Goal: Task Accomplishment & Management: Complete application form

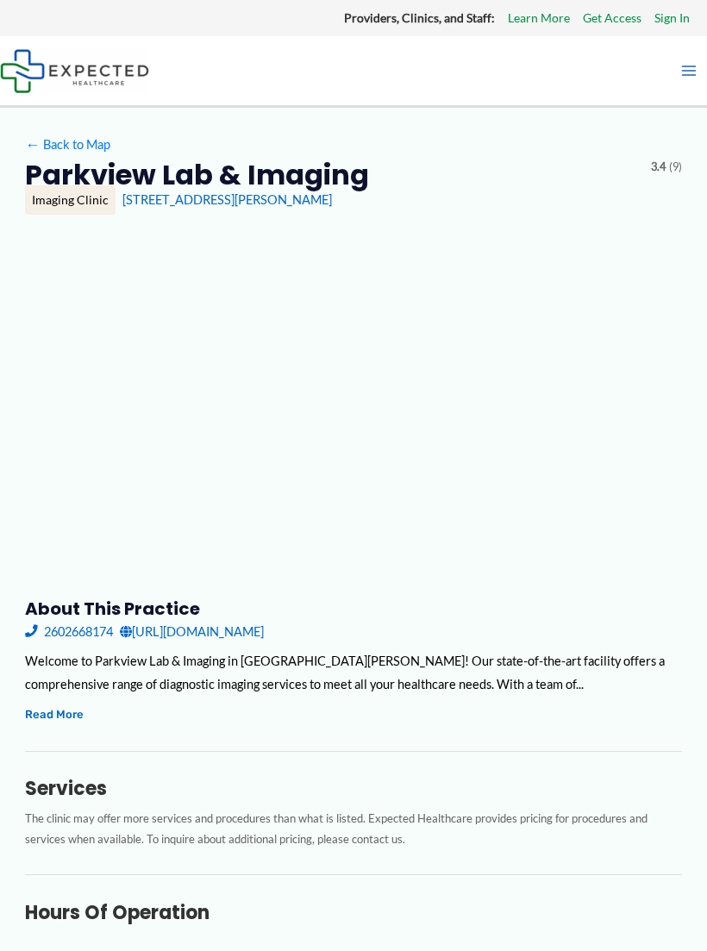
type input "**********"
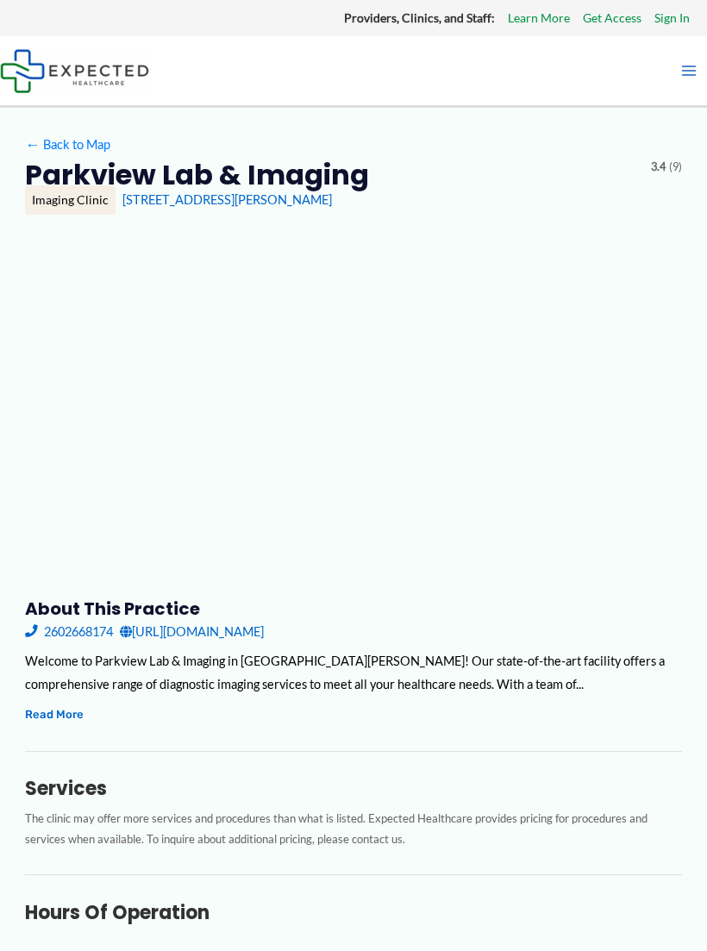
type input "**********"
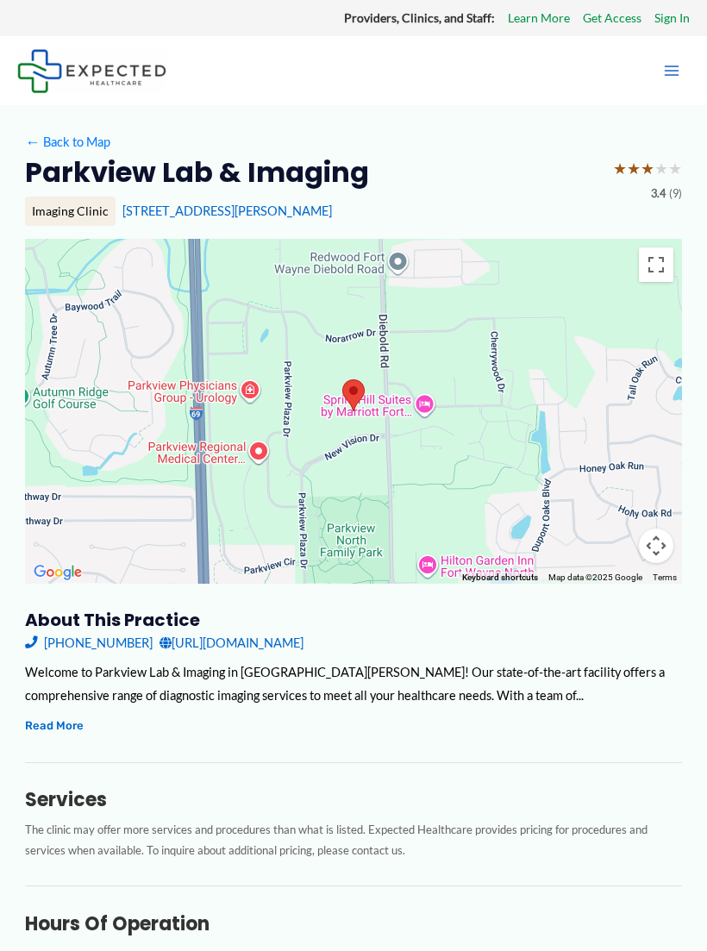
click at [672, 9] on link "Sign In" at bounding box center [672, 18] width 35 height 22
